Goal: Task Accomplishment & Management: Manage account settings

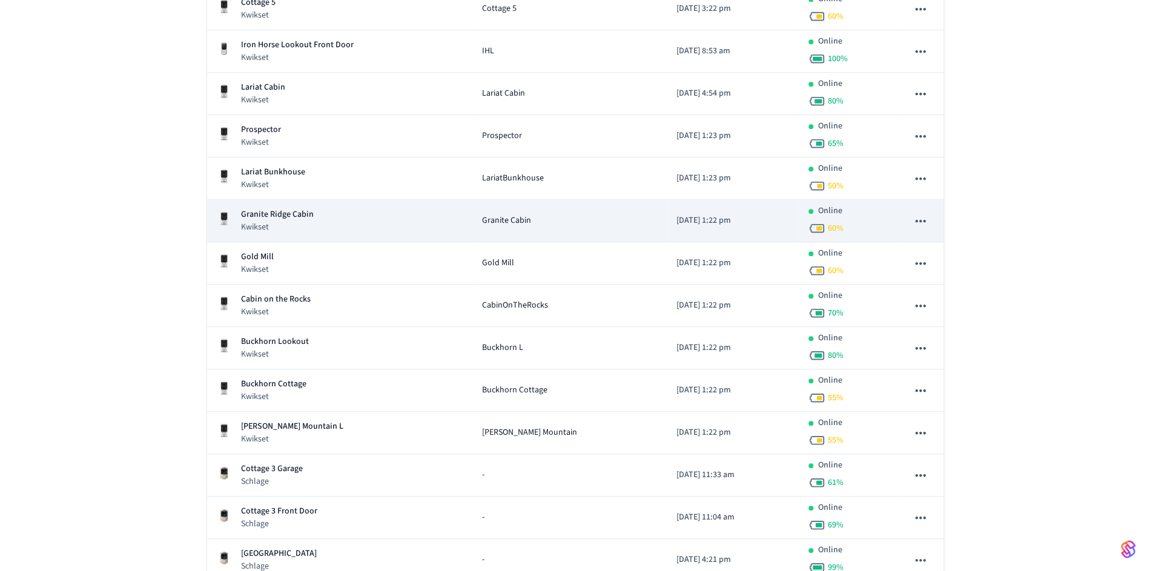
scroll to position [414, 0]
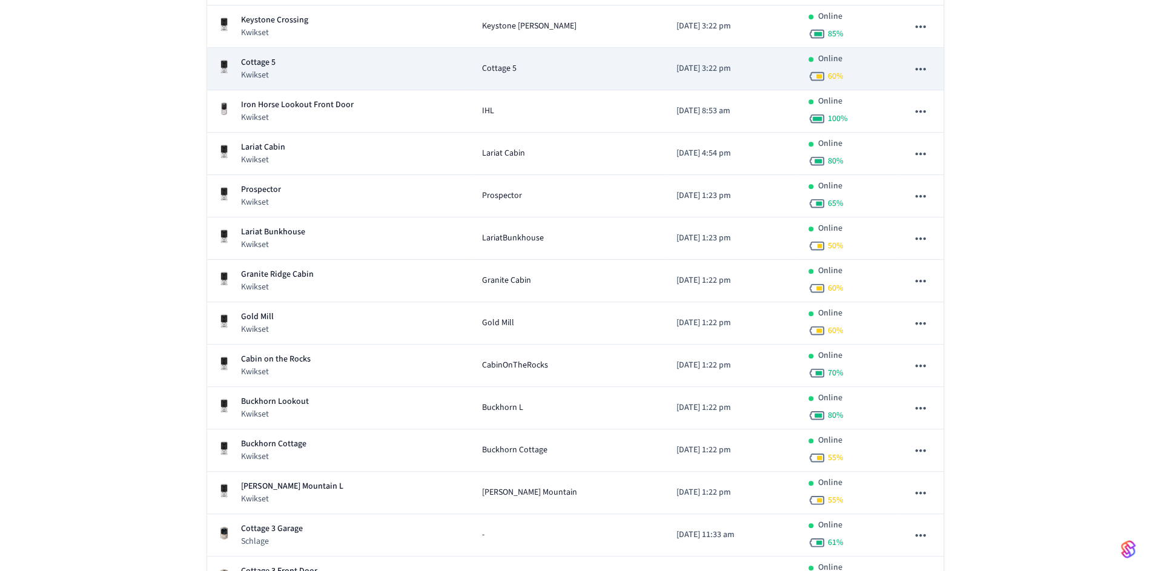
click at [290, 75] on div "Cottage 5 Kwikset" at bounding box center [340, 68] width 246 height 25
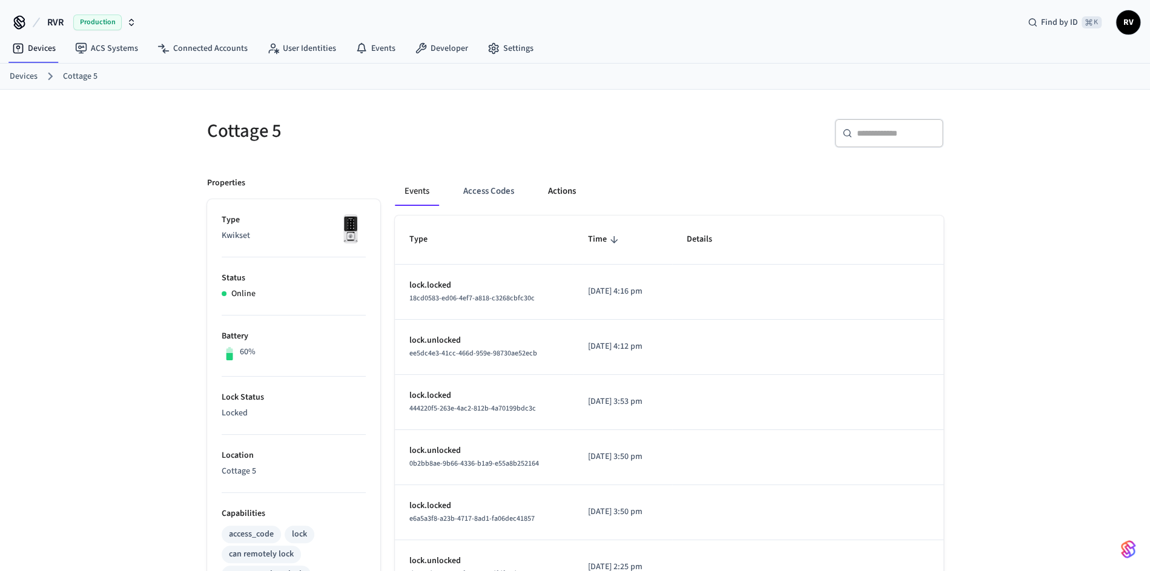
click at [577, 197] on button "Actions" at bounding box center [562, 191] width 47 height 29
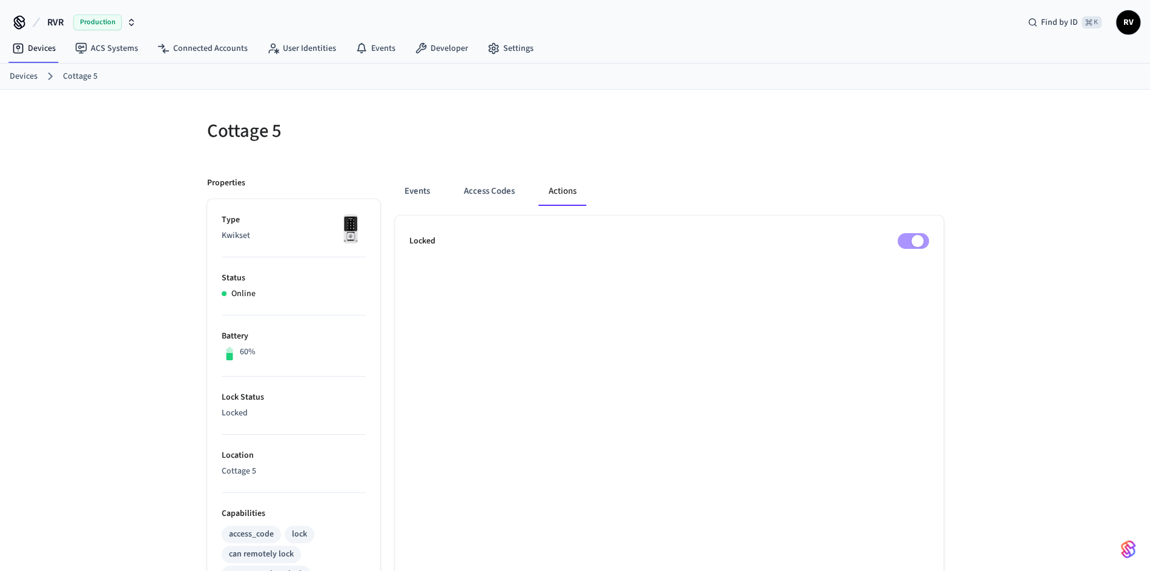
click at [912, 251] on ul "Locked" at bounding box center [669, 551] width 549 height 670
click at [426, 197] on button "Events" at bounding box center [417, 191] width 45 height 29
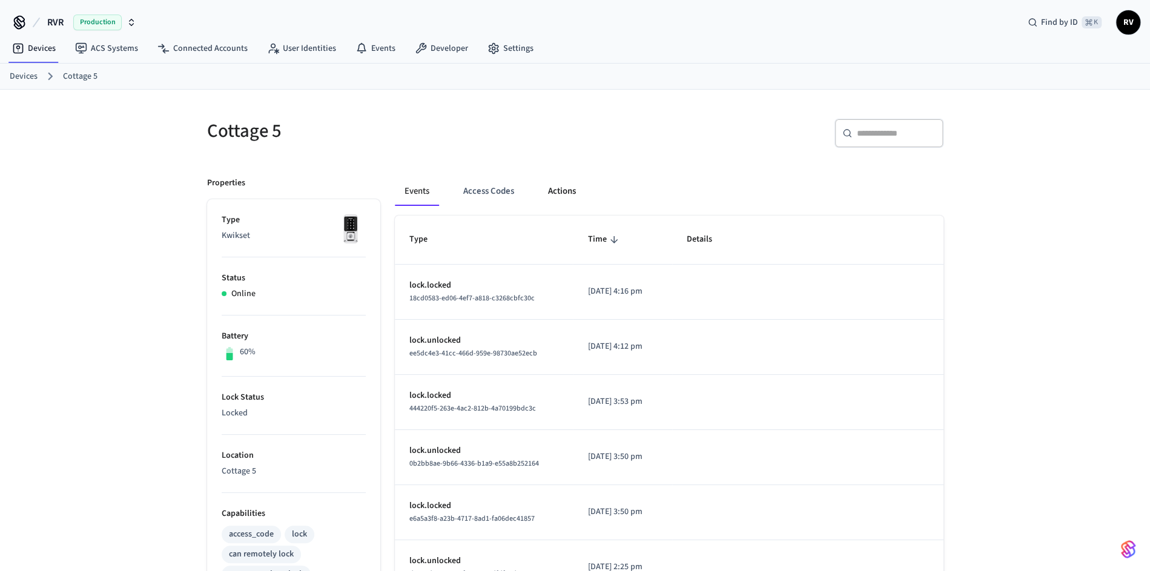
click at [548, 194] on button "Actions" at bounding box center [562, 191] width 47 height 29
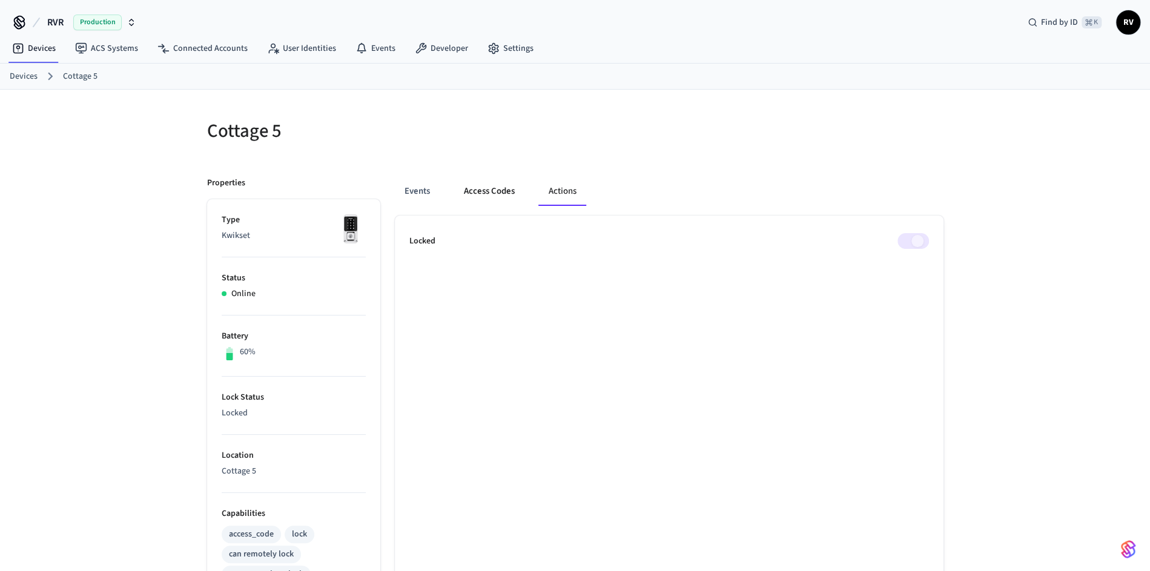
click at [516, 184] on button "Access Codes" at bounding box center [489, 191] width 70 height 29
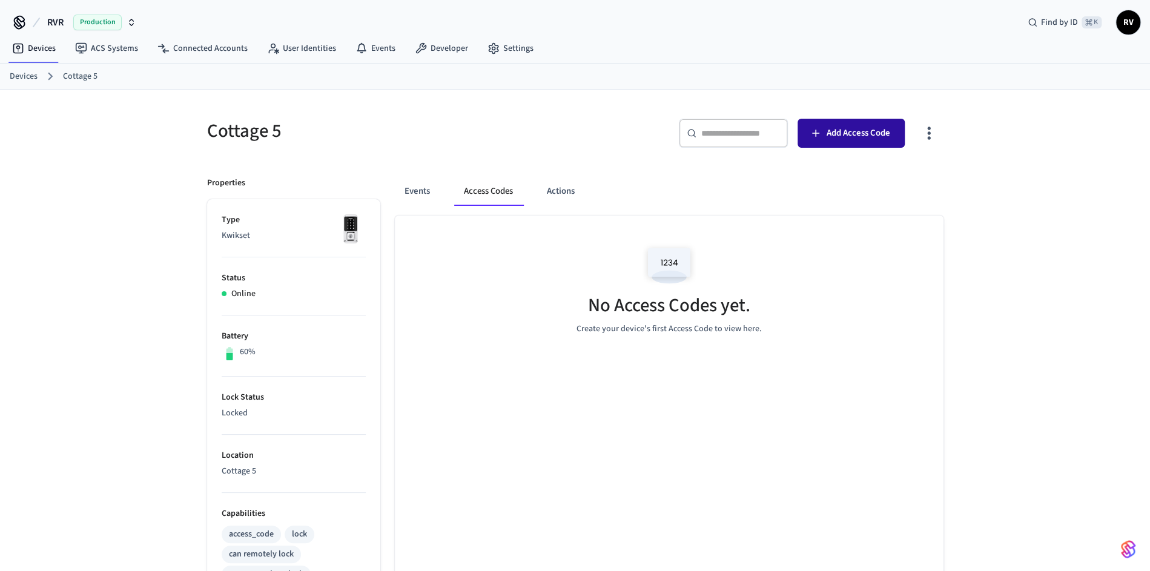
click at [873, 129] on span "Add Access Code" at bounding box center [859, 133] width 64 height 16
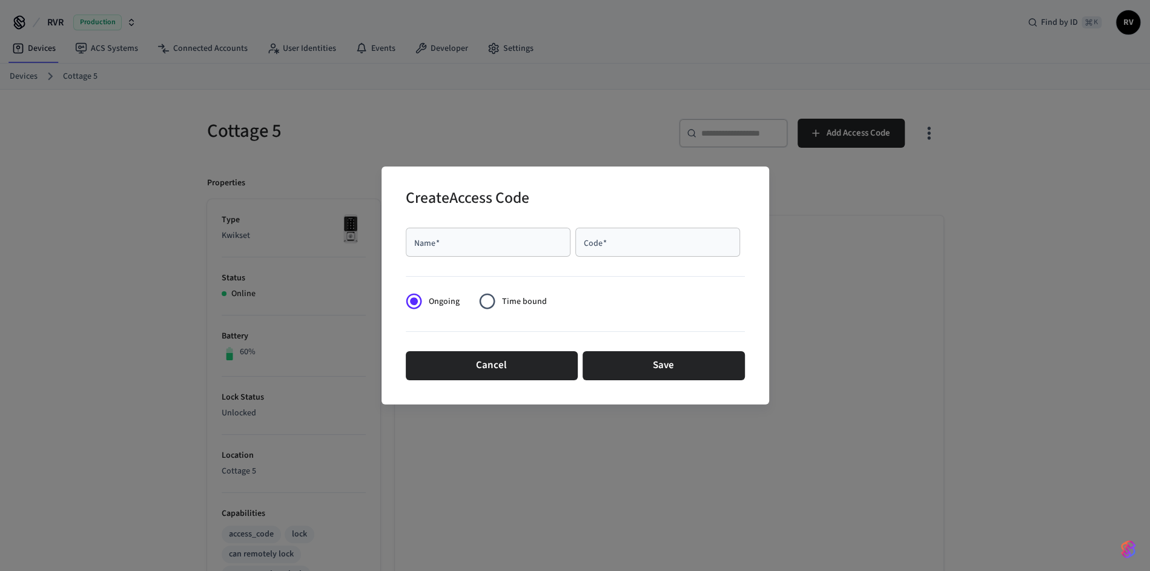
click at [463, 236] on div "Name   *" at bounding box center [488, 242] width 165 height 29
paste input "**********"
type input "**********"
click at [578, 250] on div "Code   *" at bounding box center [658, 242] width 165 height 29
type input "****"
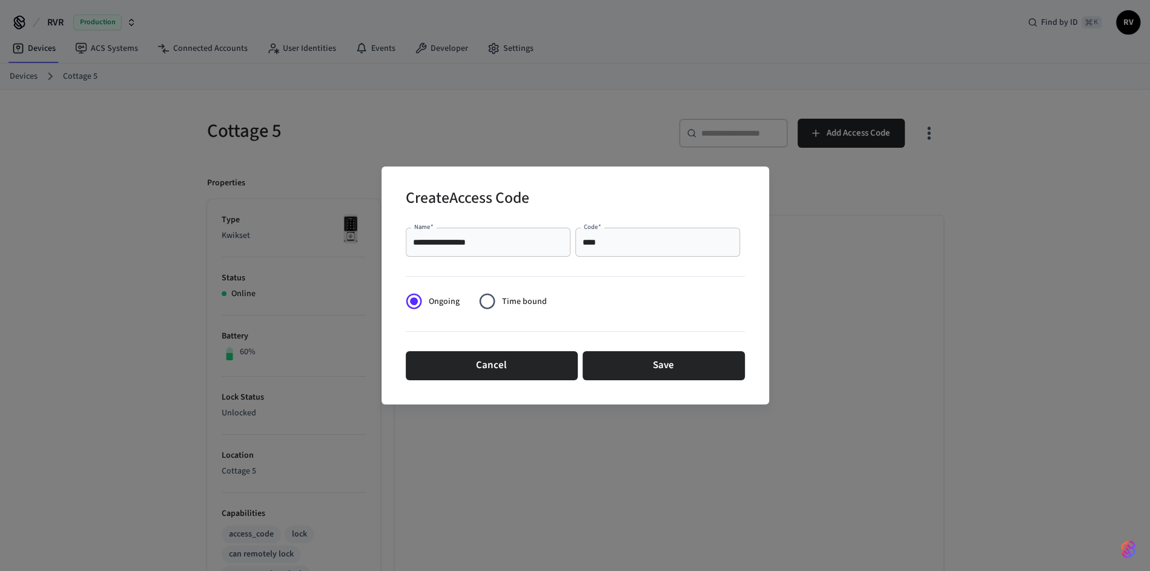
click at [525, 302] on span "Time bound" at bounding box center [524, 302] width 45 height 13
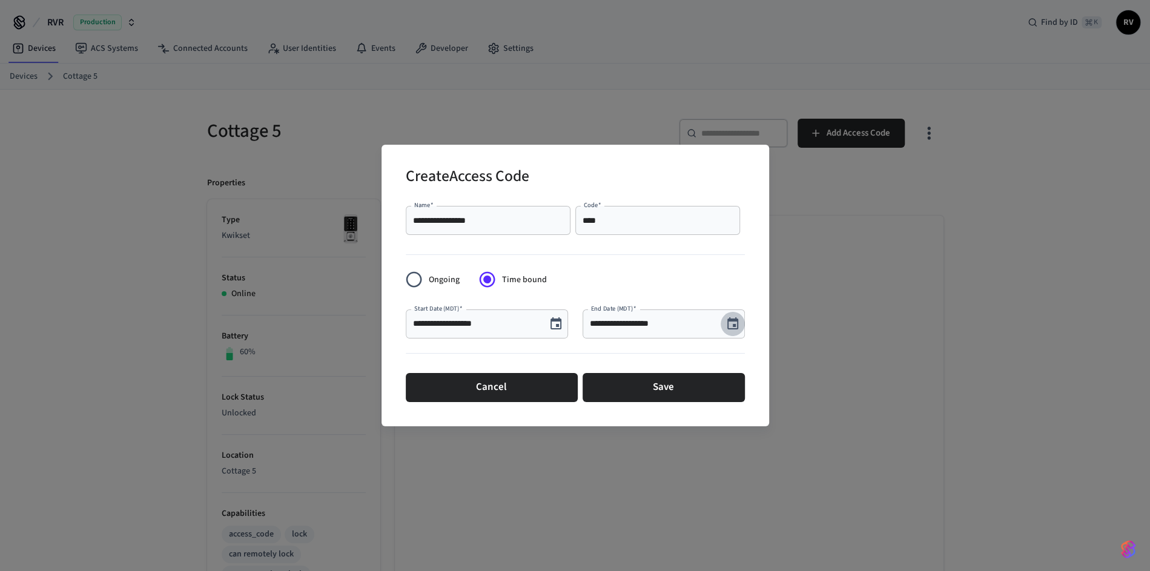
click at [726, 326] on icon "Choose date, selected date is Oct 2, 2025" at bounding box center [733, 324] width 15 height 15
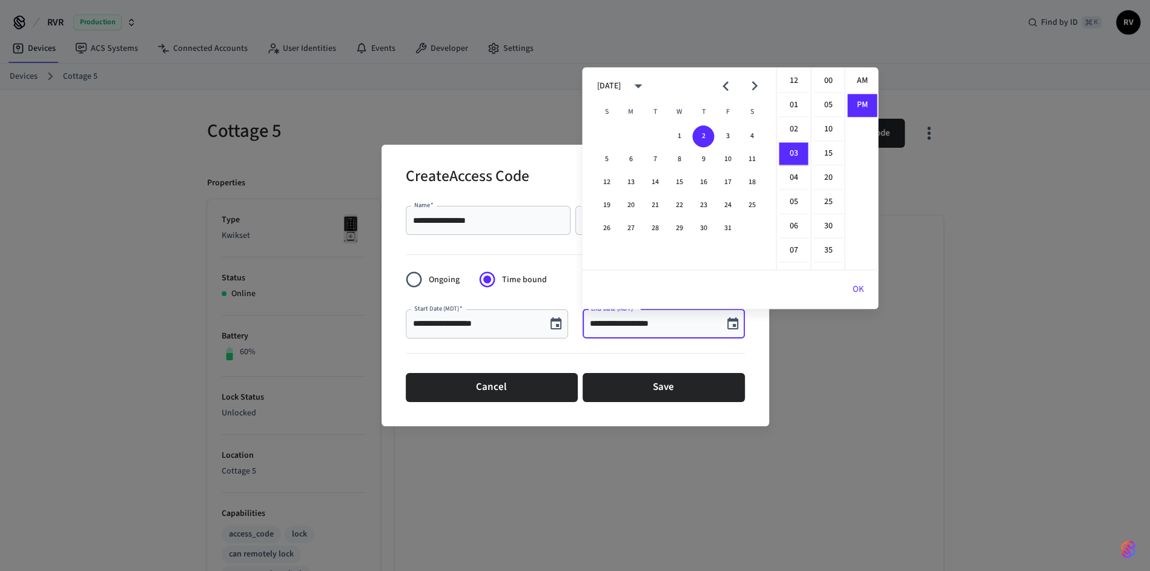
scroll to position [22, 0]
click at [611, 159] on button "5" at bounding box center [607, 159] width 22 height 22
type input "**********"
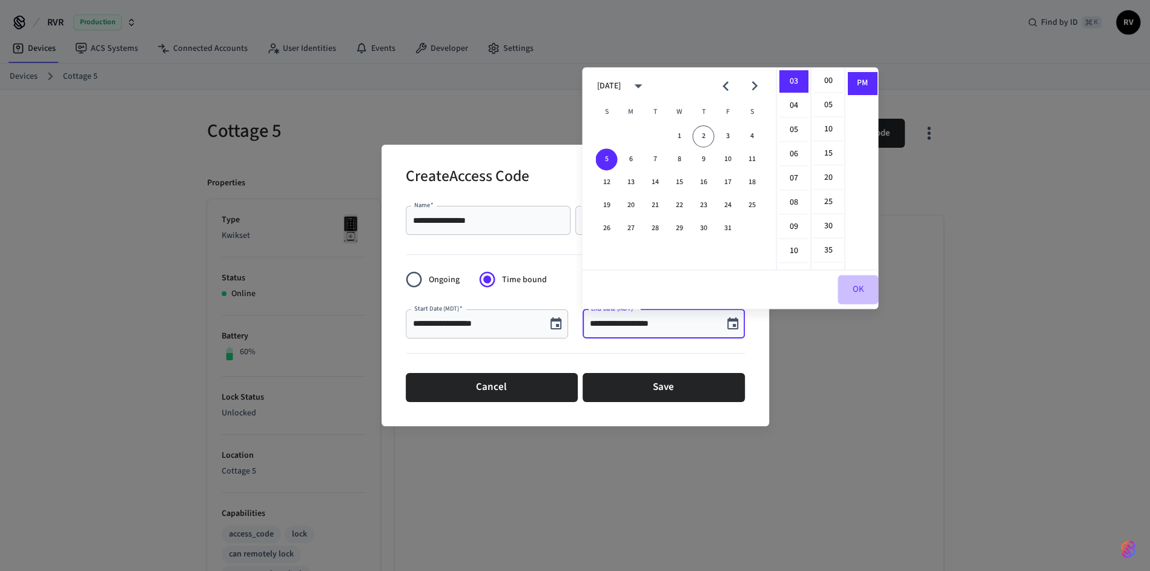
click at [865, 288] on button "OK" at bounding box center [858, 289] width 41 height 29
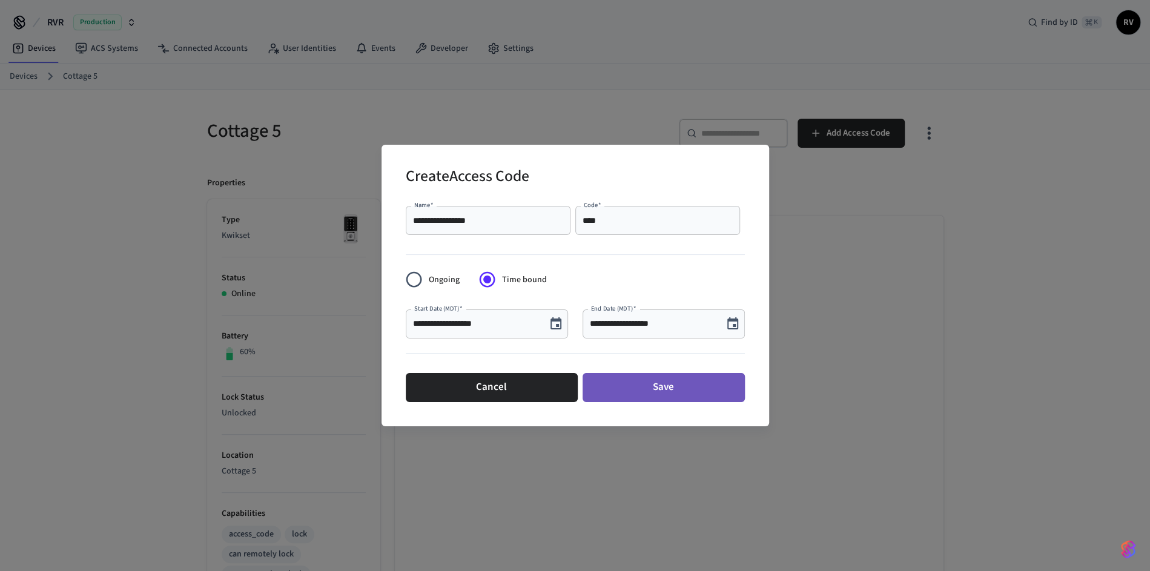
click at [688, 391] on button "Save" at bounding box center [664, 387] width 162 height 29
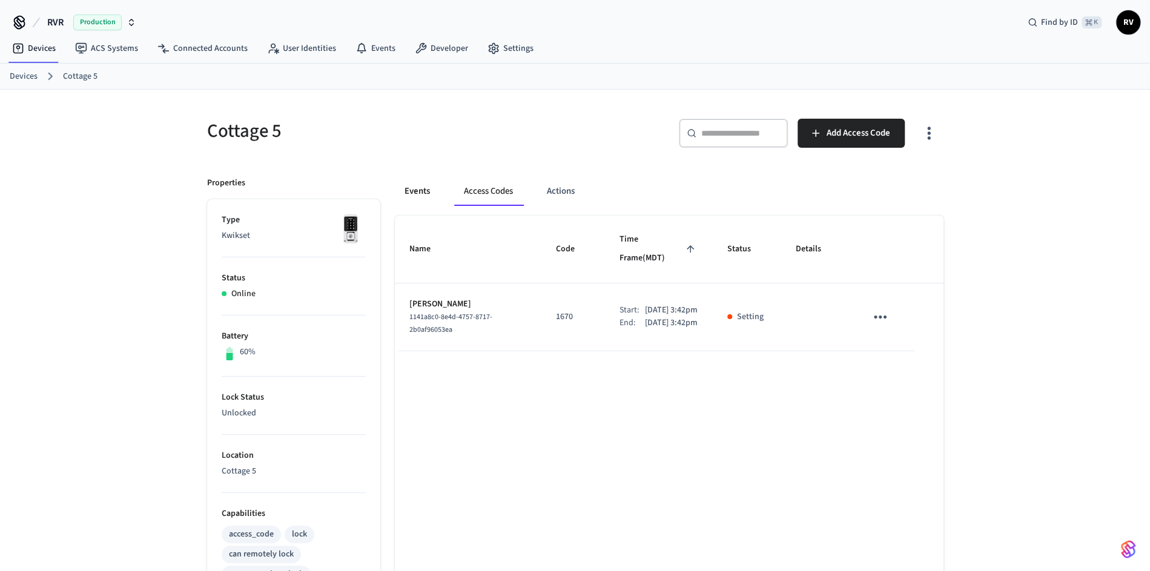
click at [430, 187] on button "Events" at bounding box center [417, 191] width 45 height 29
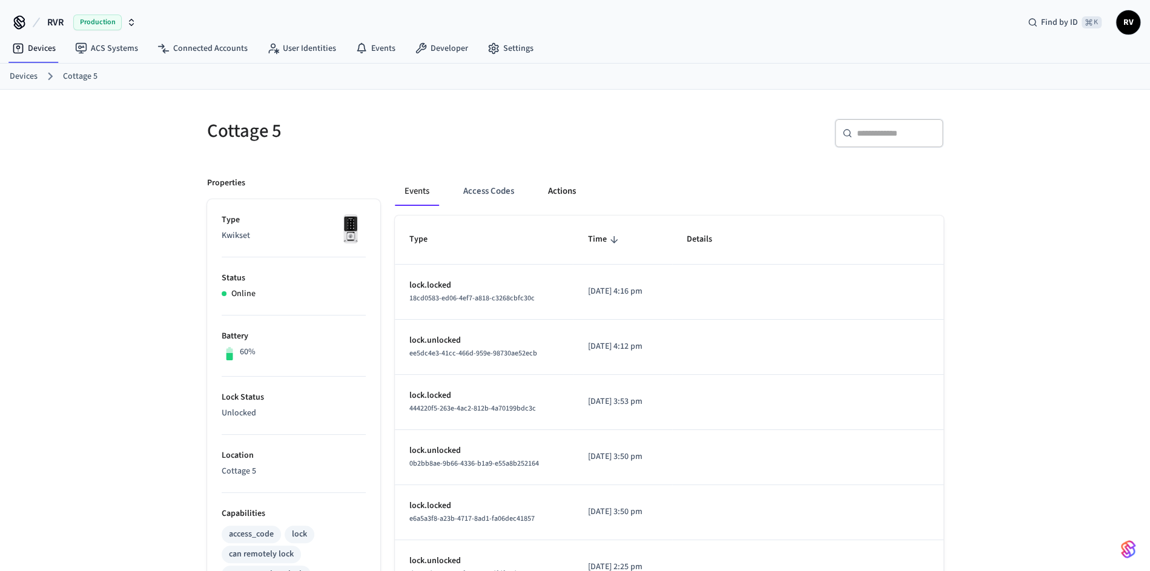
click at [544, 184] on button "Actions" at bounding box center [562, 191] width 47 height 29
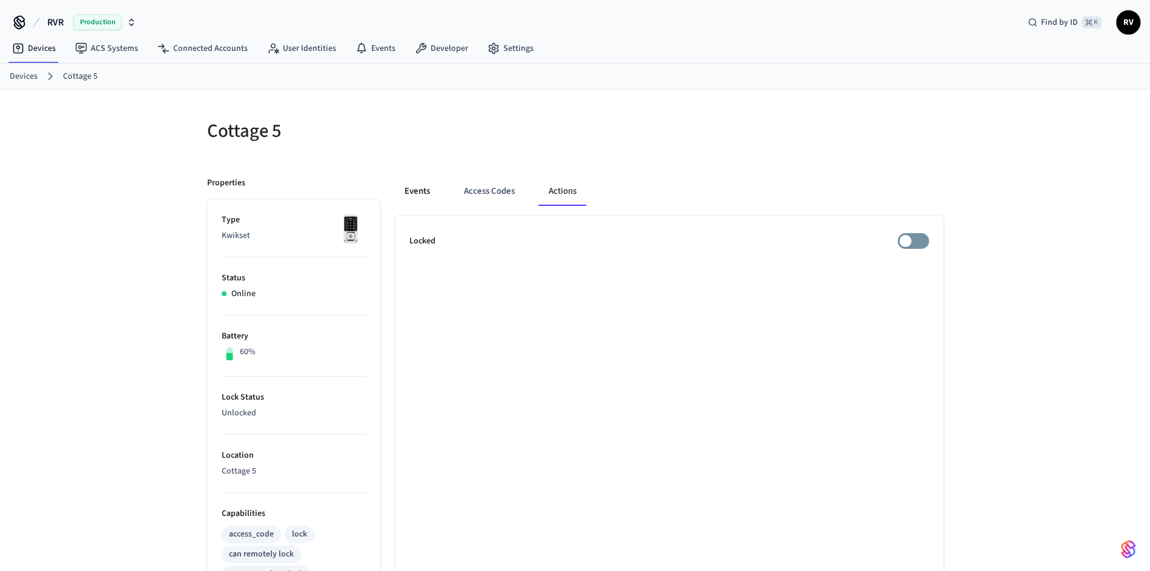
click at [430, 192] on button "Events" at bounding box center [417, 191] width 45 height 29
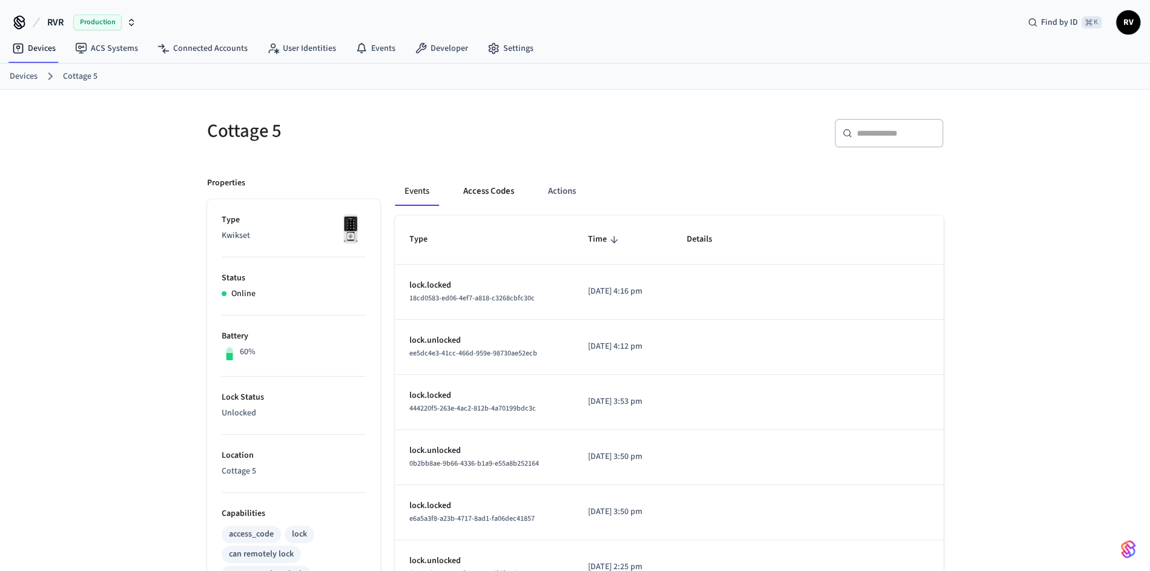
click at [485, 190] on button "Access Codes" at bounding box center [489, 191] width 70 height 29
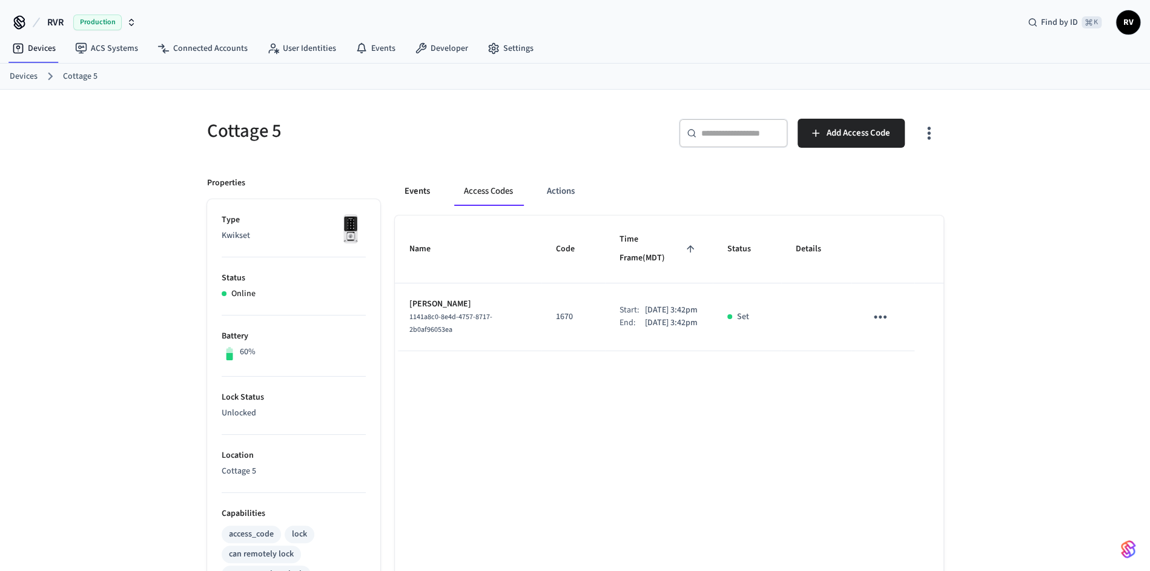
click at [401, 193] on button "Events" at bounding box center [417, 191] width 45 height 29
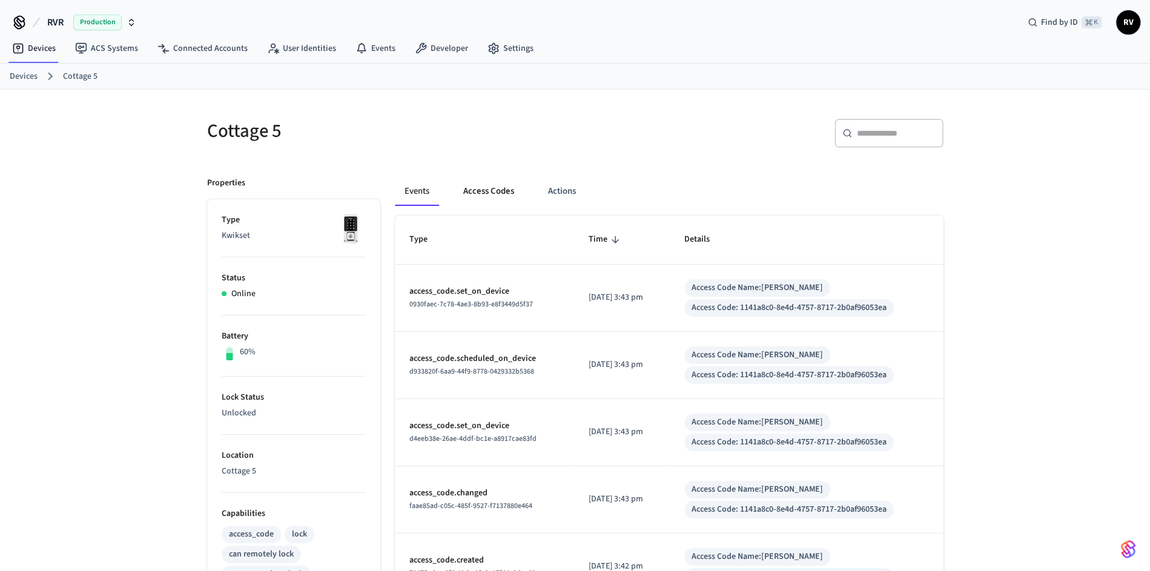
click at [477, 194] on button "Access Codes" at bounding box center [489, 191] width 70 height 29
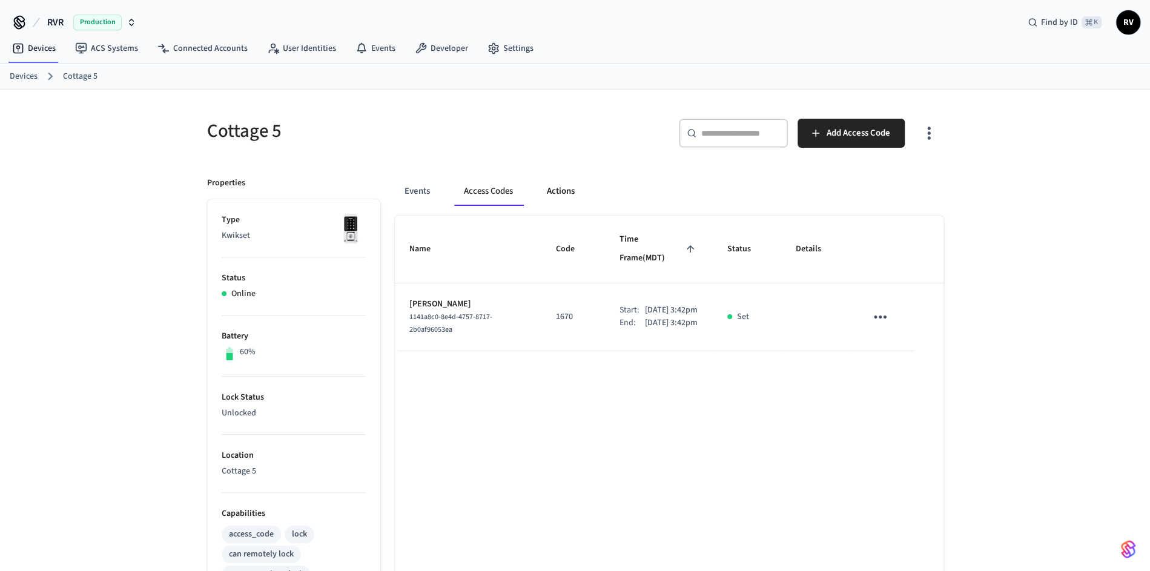
click at [553, 199] on button "Actions" at bounding box center [560, 191] width 47 height 29
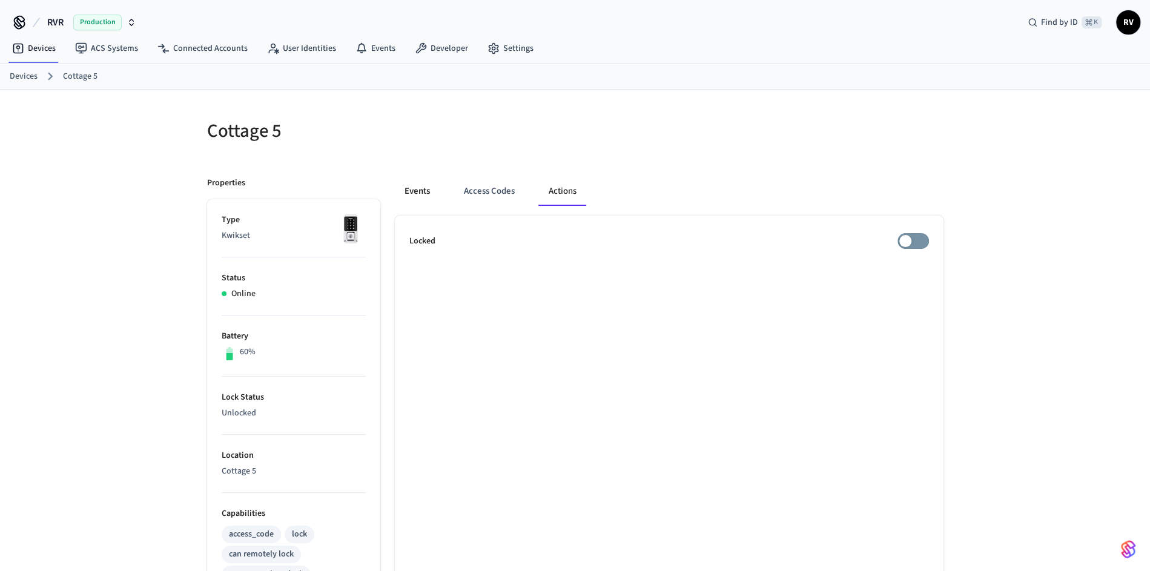
click at [401, 188] on button "Events" at bounding box center [417, 191] width 45 height 29
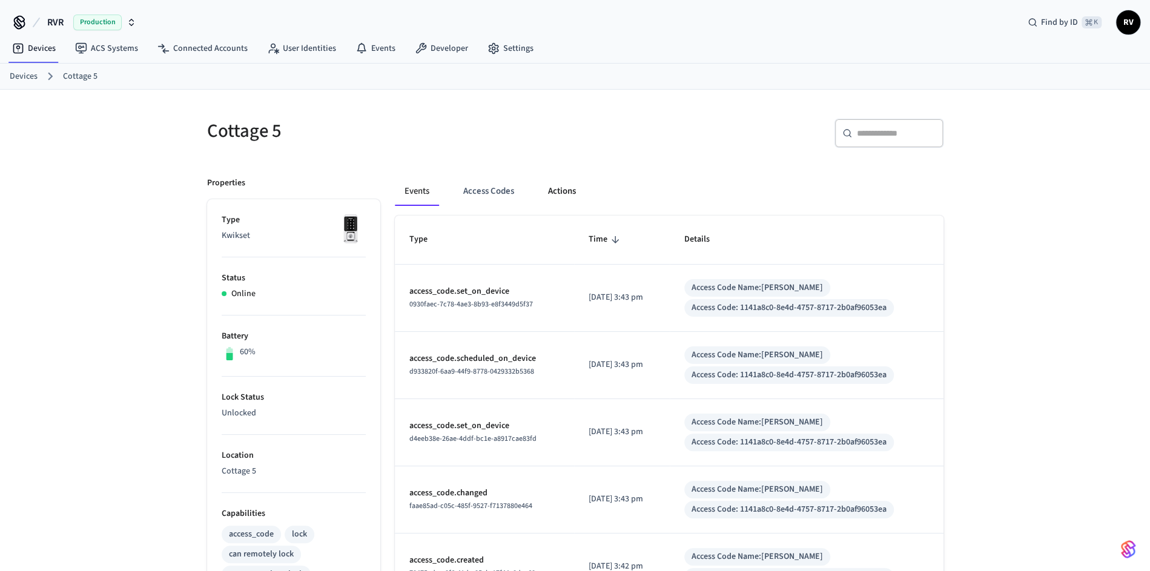
click at [557, 195] on button "Actions" at bounding box center [562, 191] width 47 height 29
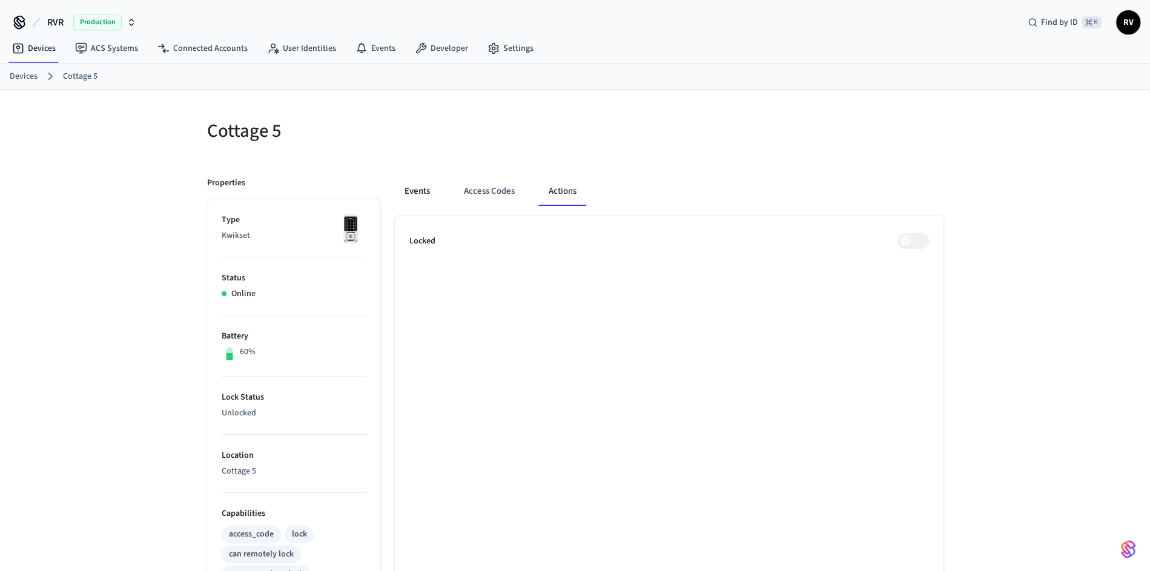
click at [425, 194] on button "Events" at bounding box center [417, 191] width 45 height 29
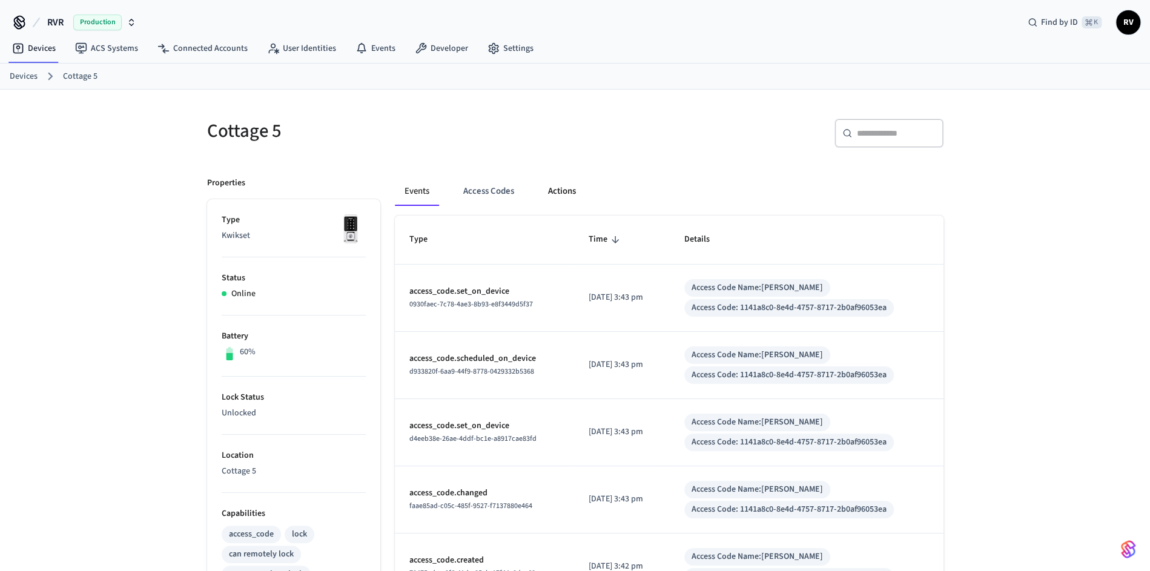
click at [563, 190] on button "Actions" at bounding box center [562, 191] width 47 height 29
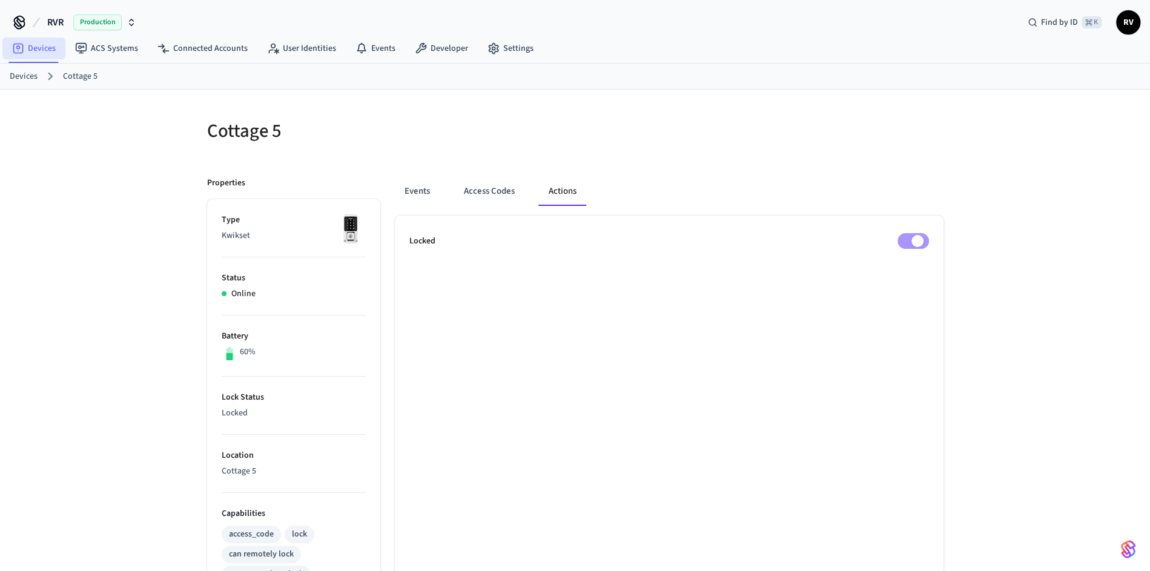
click at [40, 55] on link "Devices" at bounding box center [33, 49] width 63 height 22
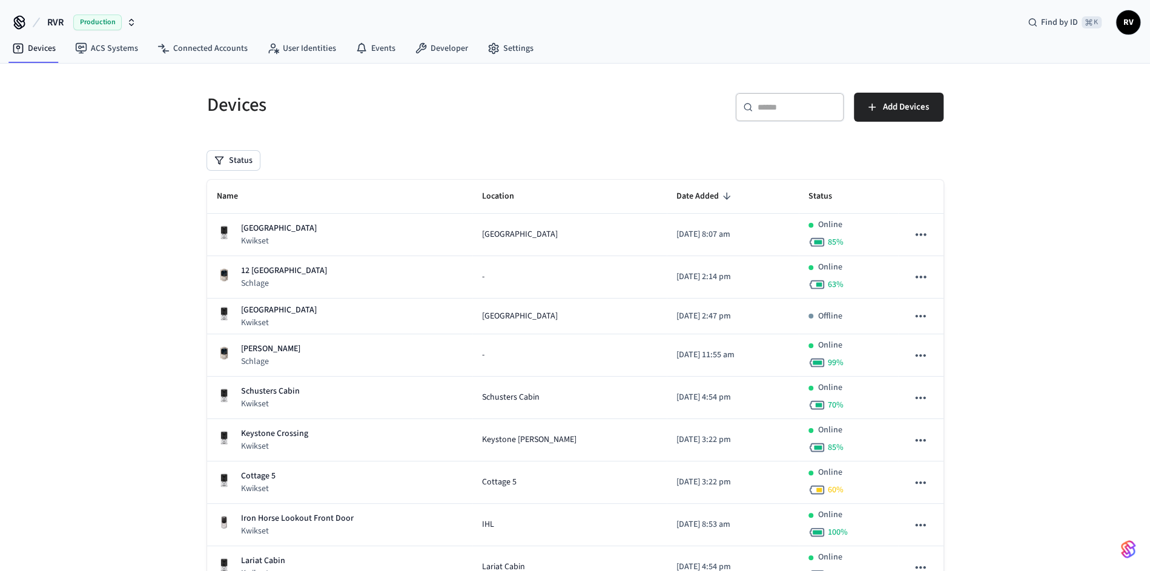
click at [783, 121] on div "​ ​" at bounding box center [789, 107] width 109 height 29
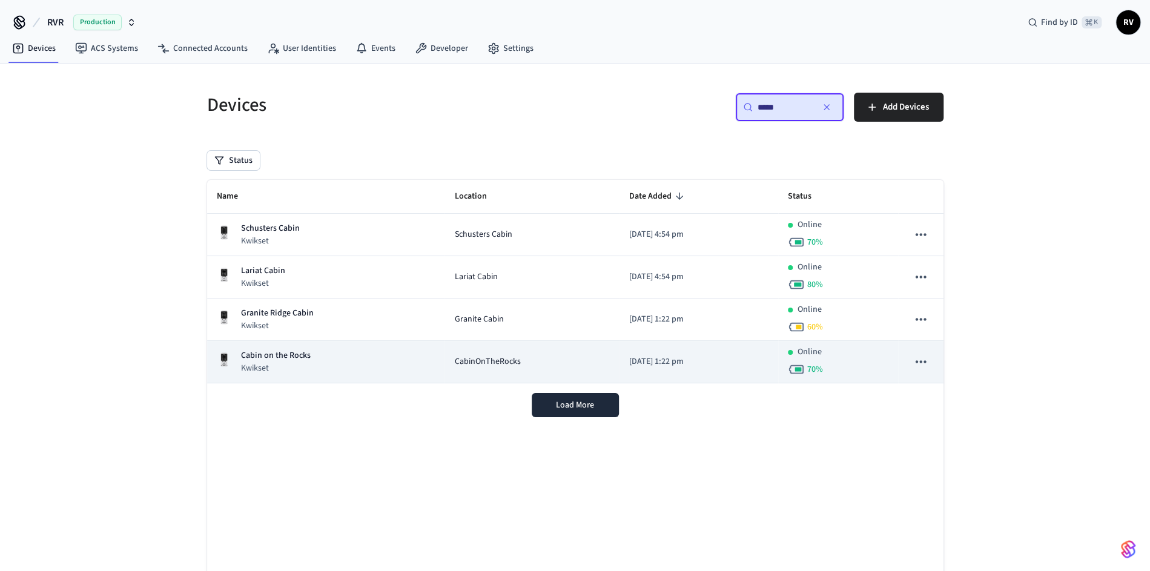
type input "*****"
click at [422, 367] on td "Cabin on the Rocks Kwikset" at bounding box center [326, 362] width 238 height 42
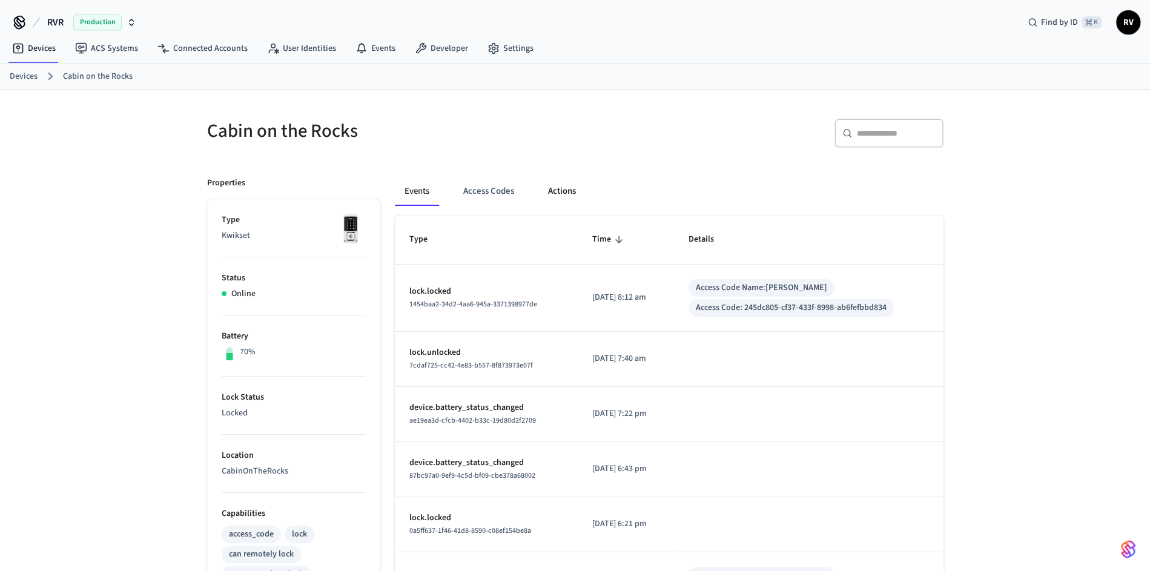
click at [551, 188] on button "Actions" at bounding box center [562, 191] width 47 height 29
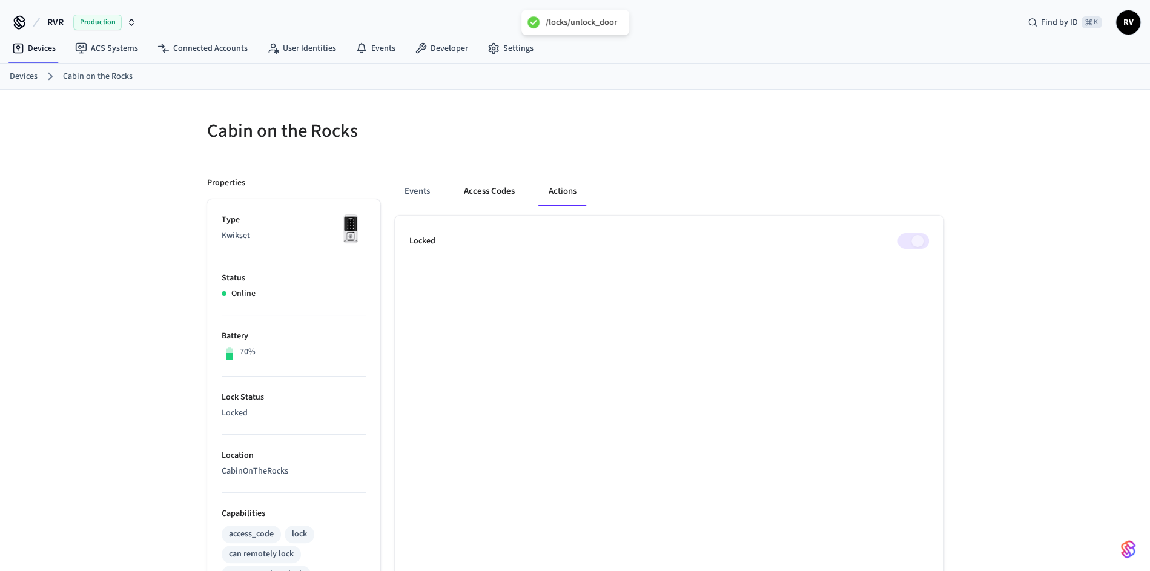
click at [506, 186] on button "Access Codes" at bounding box center [489, 191] width 70 height 29
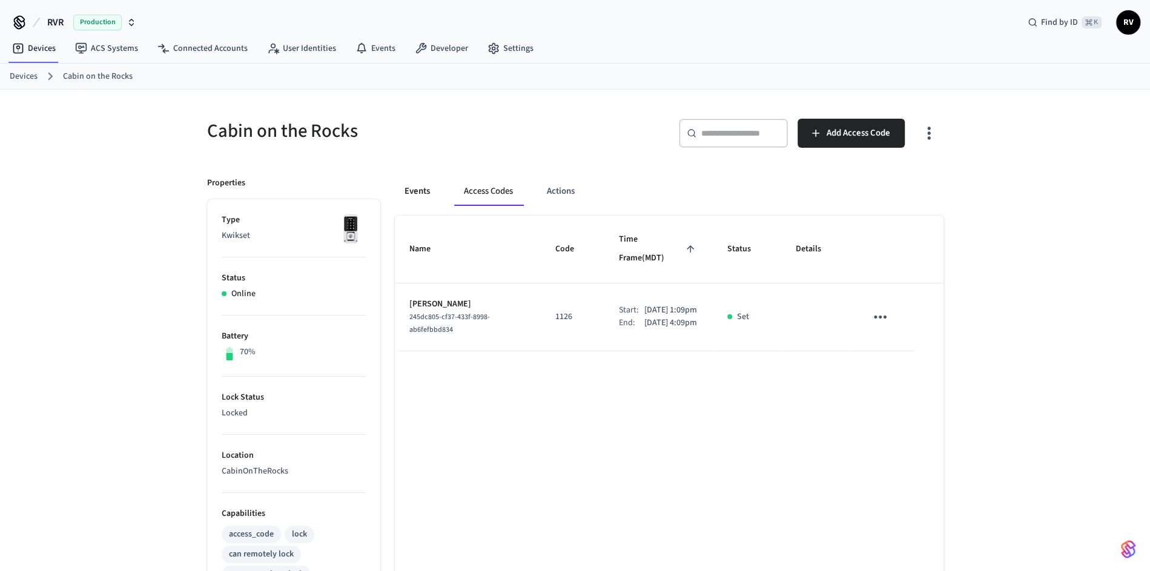
click at [411, 190] on button "Events" at bounding box center [417, 191] width 45 height 29
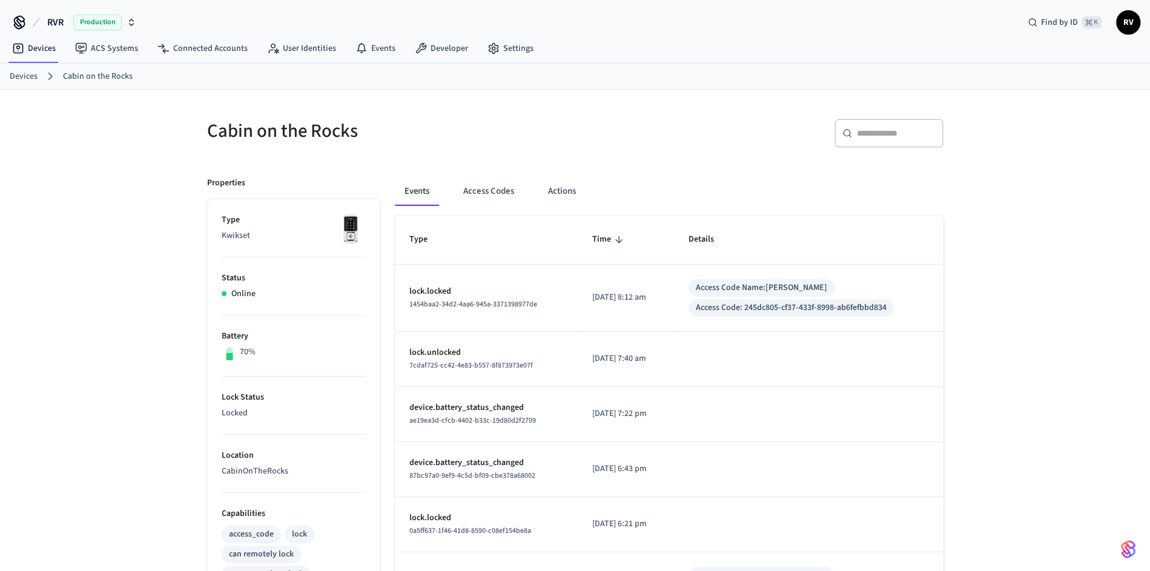
click at [595, 201] on div "Events Access Codes Actions" at bounding box center [669, 191] width 549 height 29
click at [556, 188] on button "Actions" at bounding box center [562, 191] width 47 height 29
click at [567, 193] on button "Actions" at bounding box center [562, 191] width 47 height 29
click at [546, 184] on button "Actions" at bounding box center [562, 191] width 47 height 29
